Goal: Check status: Check status

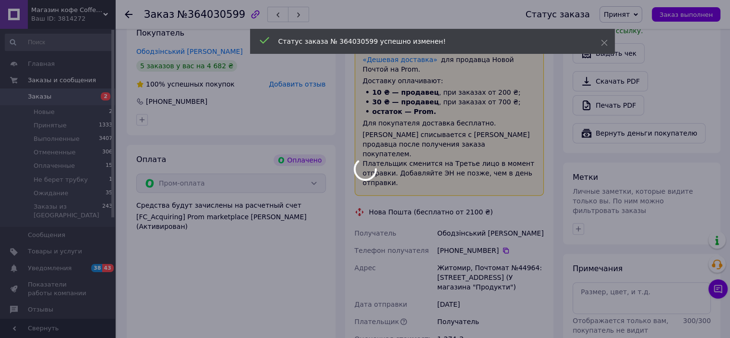
scroll to position [384, 0]
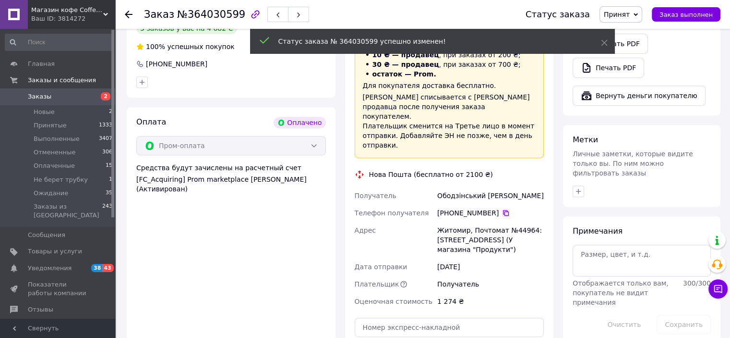
click at [503, 210] on icon at bounding box center [506, 213] width 6 height 6
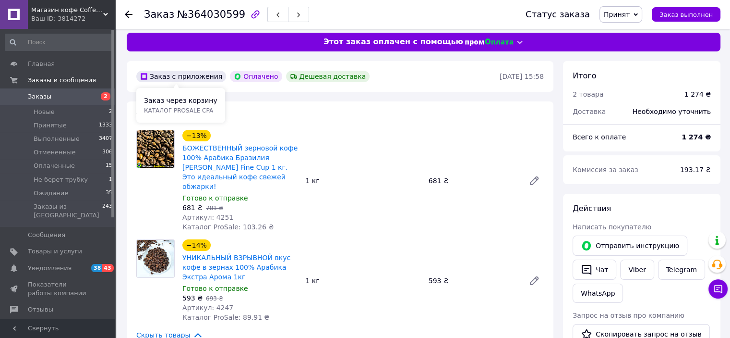
scroll to position [0, 0]
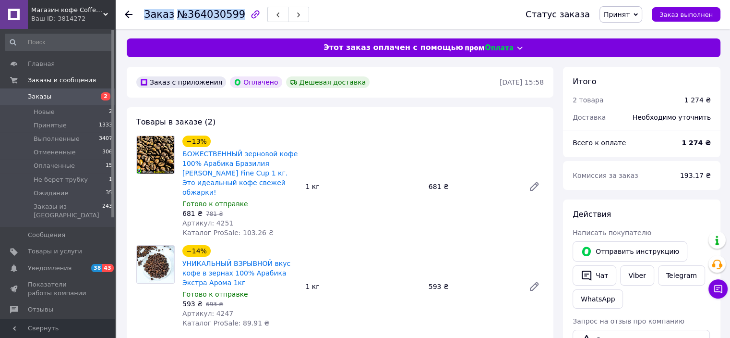
drag, startPoint x: 138, startPoint y: 20, endPoint x: 231, endPoint y: 15, distance: 92.4
click at [231, 15] on div "Заказ №364030599 Статус заказа Принят Выполнен Отменен Оплаченный Не берет труб…" at bounding box center [423, 14] width 596 height 29
copy h1 "Заказ №364030599"
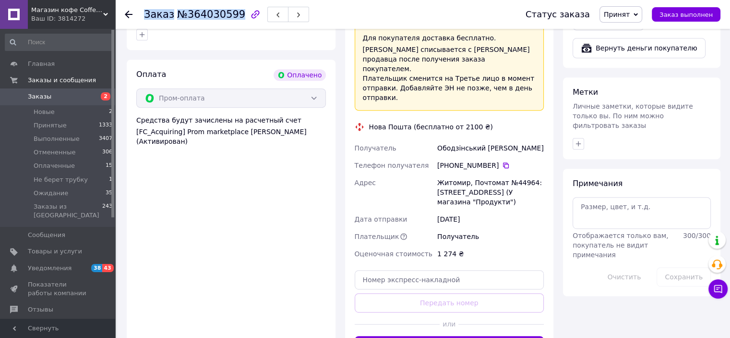
scroll to position [432, 0]
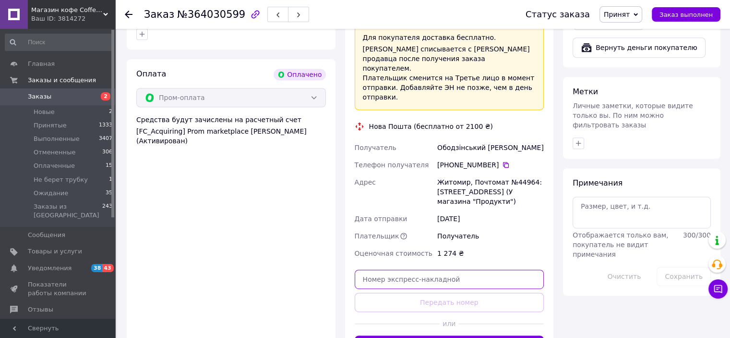
click at [399, 269] on input "text" at bounding box center [450, 278] width 190 height 19
paste input "20451259424762"
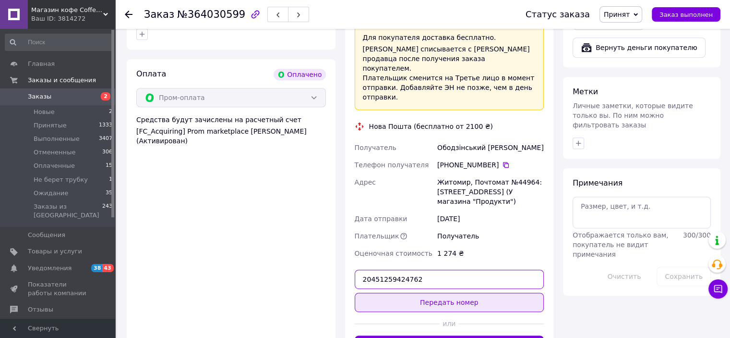
type input "20451259424762"
click at [405, 292] on button "Передать номер" at bounding box center [450, 301] width 190 height 19
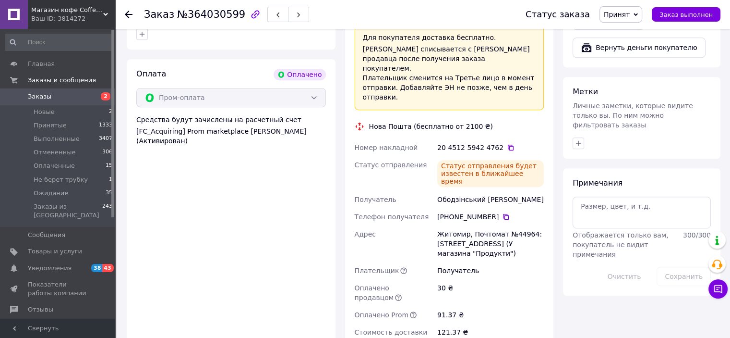
click at [49, 93] on span "Заказы" at bounding box center [58, 96] width 61 height 9
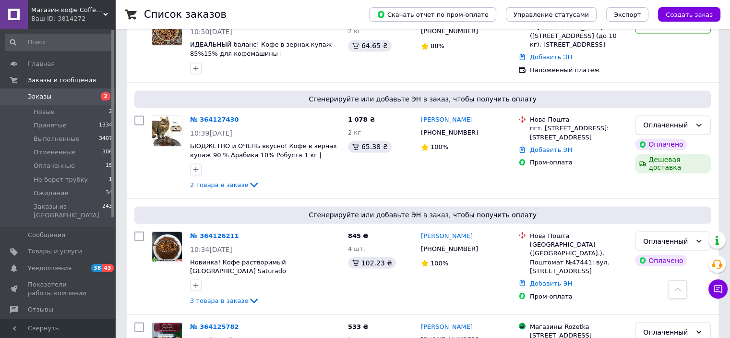
scroll to position [1846, 0]
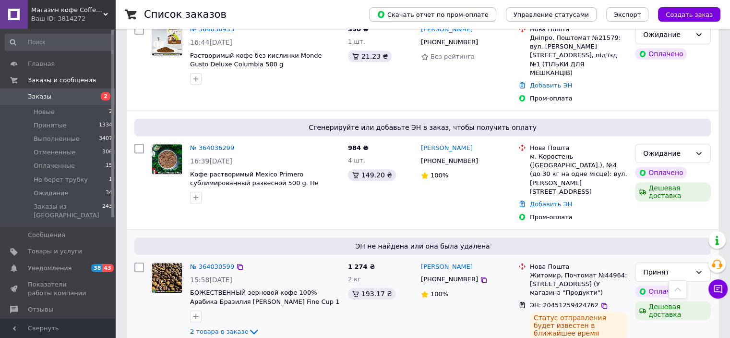
scroll to position [768, 0]
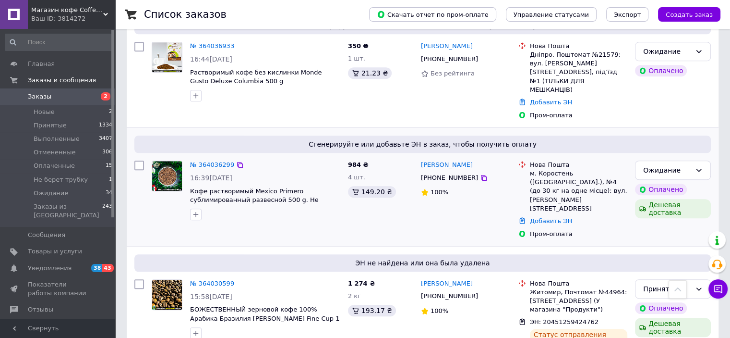
click at [170, 161] on img at bounding box center [167, 176] width 30 height 30
